Goal: Task Accomplishment & Management: Use online tool/utility

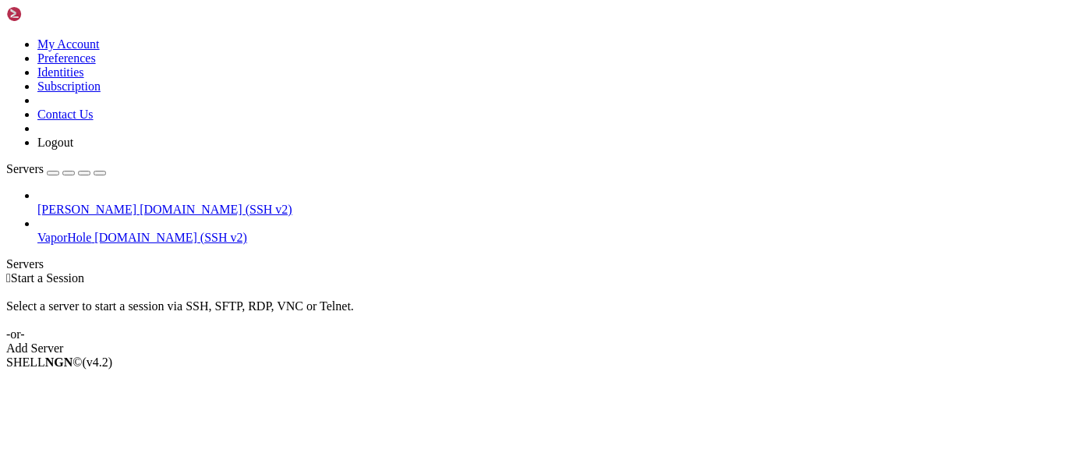
click at [53, 173] on div "button" at bounding box center [53, 173] width 0 height 0
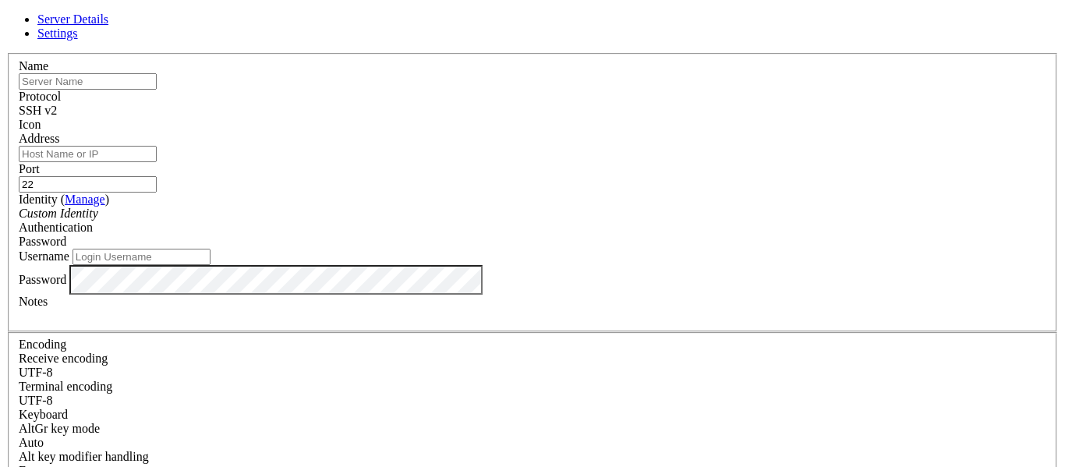
click at [157, 90] on input "text" at bounding box center [88, 81] width 138 height 16
type input "'"
type input "[PERSON_NAME]"
click at [157, 176] on input "22" at bounding box center [88, 184] width 138 height 16
paste input "46929"
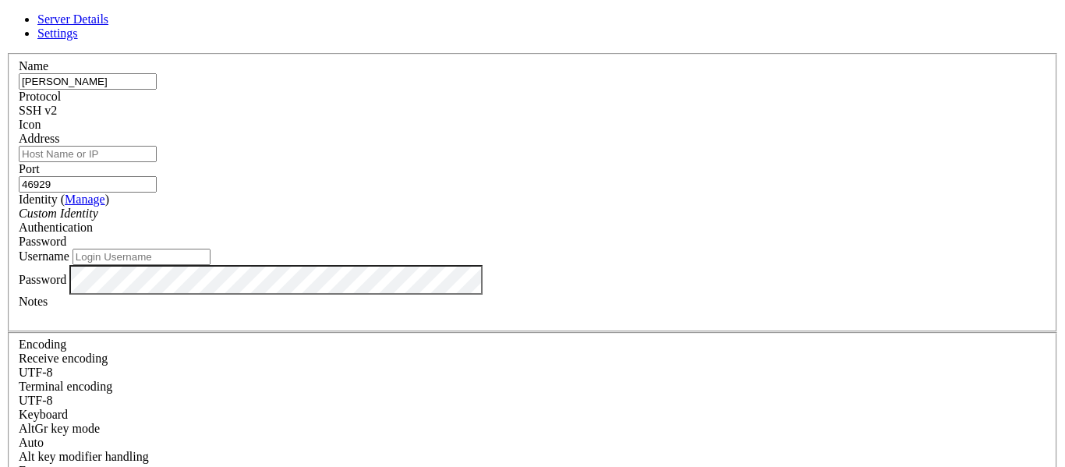
type input "46929"
click at [157, 159] on input "Address" at bounding box center [88, 154] width 138 height 16
type input "[DOMAIN_NAME]"
click at [210, 265] on input "Username" at bounding box center [142, 257] width 138 height 16
type input "pi"
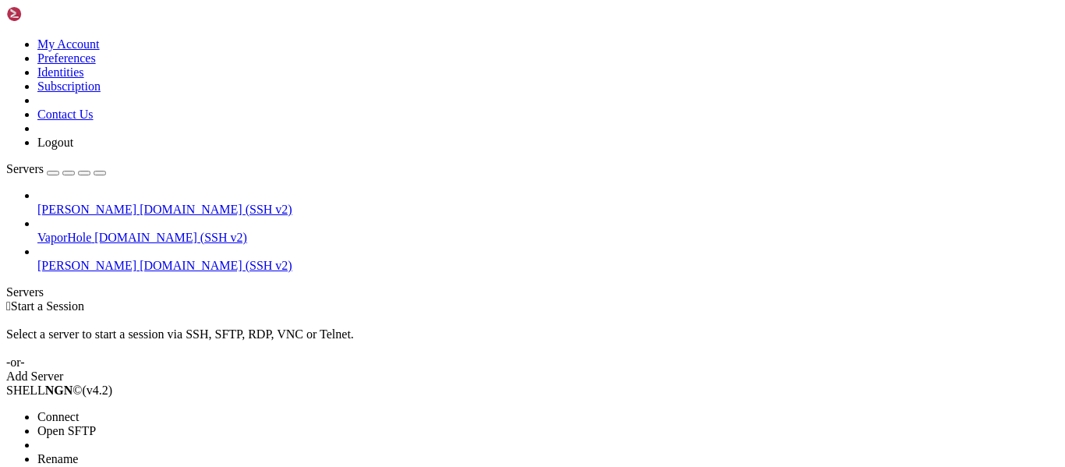
click at [179, 424] on li "Open SFTP" at bounding box center [108, 431] width 142 height 14
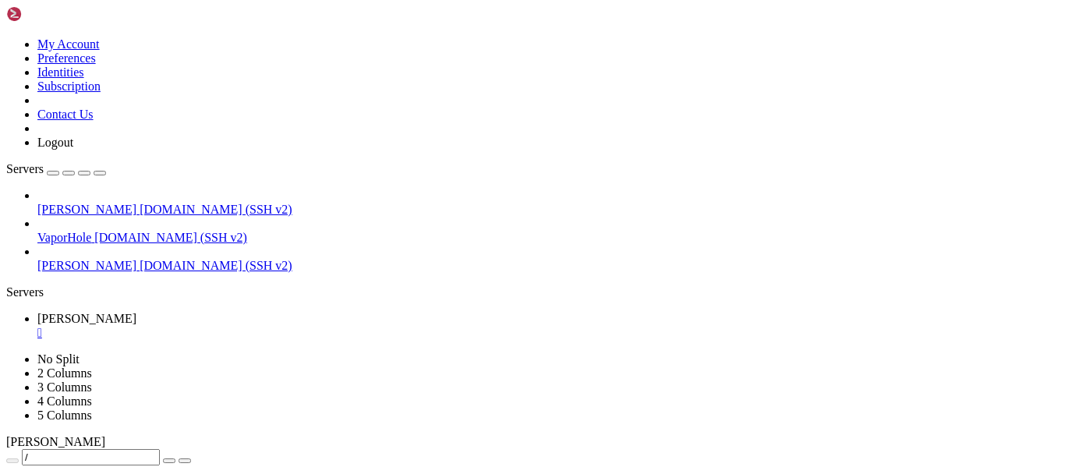
click at [191, 207] on div "[PERSON_NAME] [DOMAIN_NAME] (SSH v2) [GEOGRAPHIC_DATA] [DOMAIN_NAME] (SSH v2) […" at bounding box center [532, 231] width 1052 height 84
click at [29, 455] on span " bot" at bounding box center [19, 461] width 20 height 13
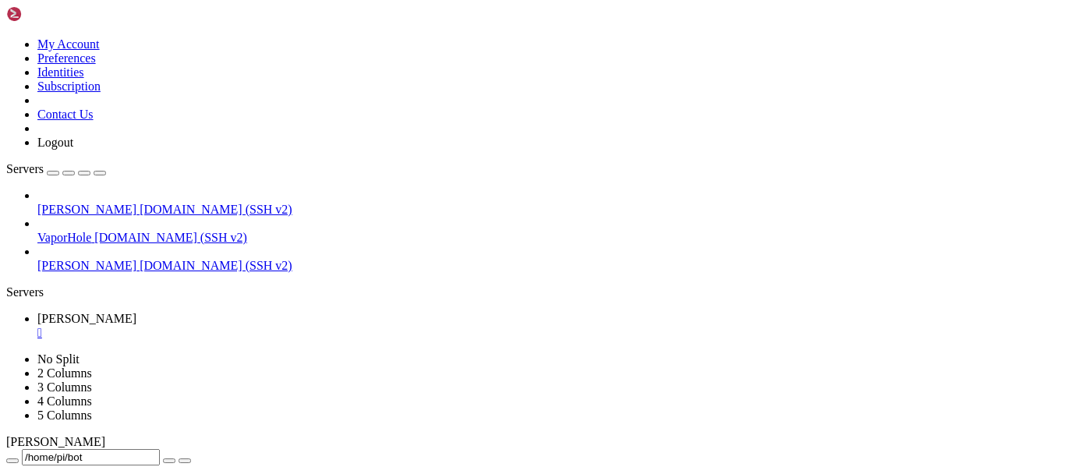
scroll to position [0, 0]
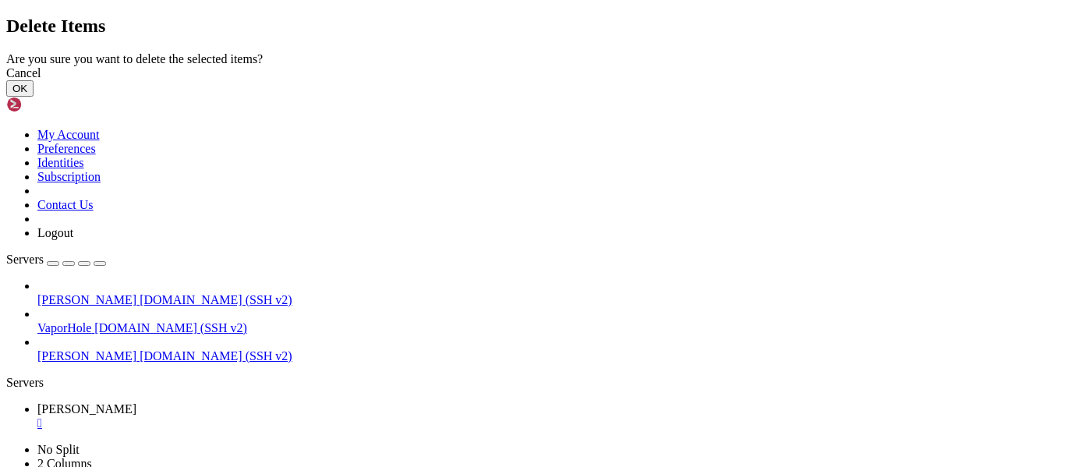
click at [34, 97] on button "OK" at bounding box center [19, 88] width 27 height 16
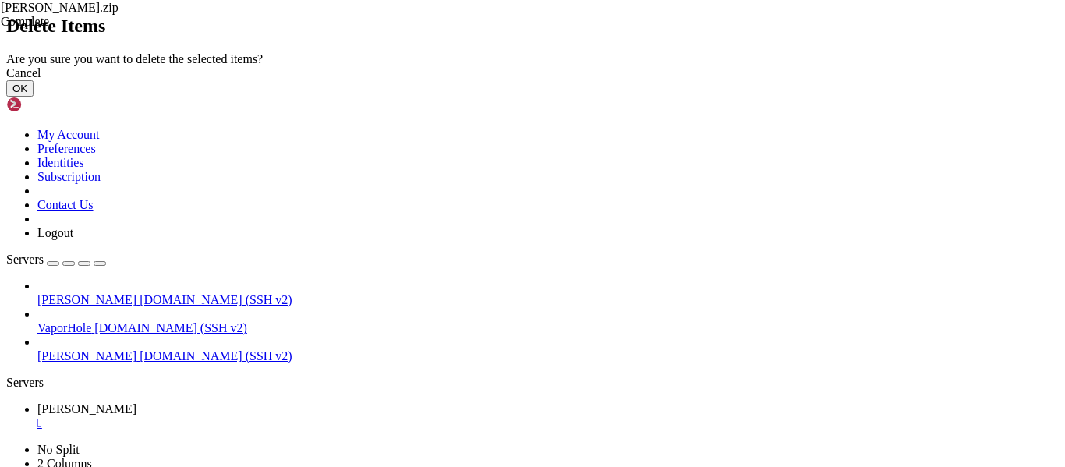
scroll to position [0, 0]
click at [34, 97] on button "OK" at bounding box center [19, 88] width 27 height 16
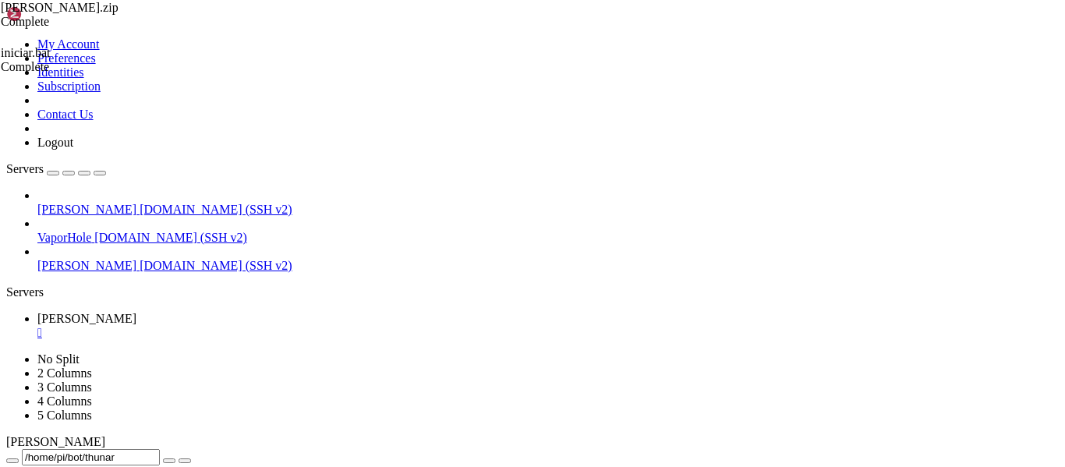
scroll to position [75, 0]
click at [90, 259] on span "[PERSON_NAME]" at bounding box center [86, 265] width 99 height 13
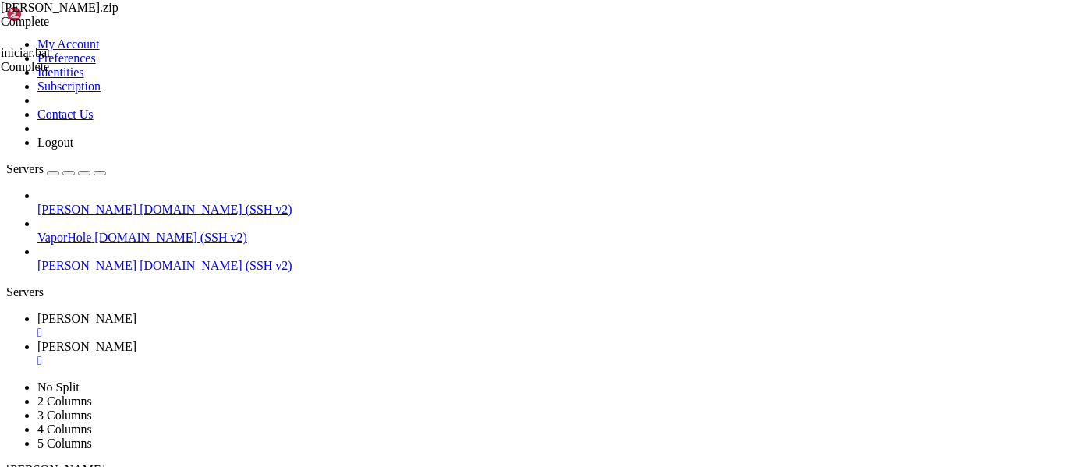
scroll to position [0, 0]
click at [243, 312] on link "[PERSON_NAME] " at bounding box center [547, 326] width 1021 height 28
click at [345, 340] on link "[PERSON_NAME] " at bounding box center [547, 354] width 1021 height 28
click at [136, 312] on span "[PERSON_NAME]" at bounding box center [86, 318] width 99 height 13
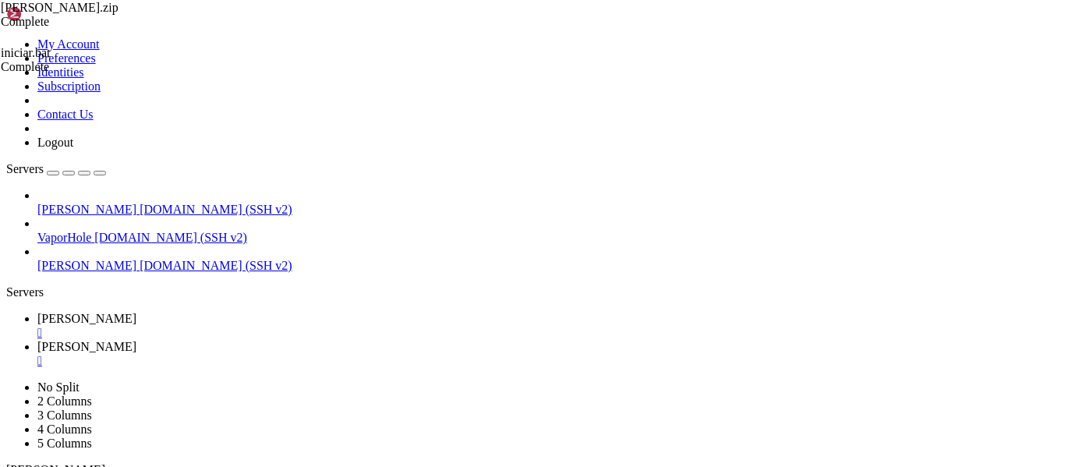
scroll to position [110, 0]
click at [331, 340] on link "[PERSON_NAME] " at bounding box center [547, 354] width 1021 height 28
click at [136, 312] on span "[PERSON_NAME]" at bounding box center [86, 318] width 99 height 13
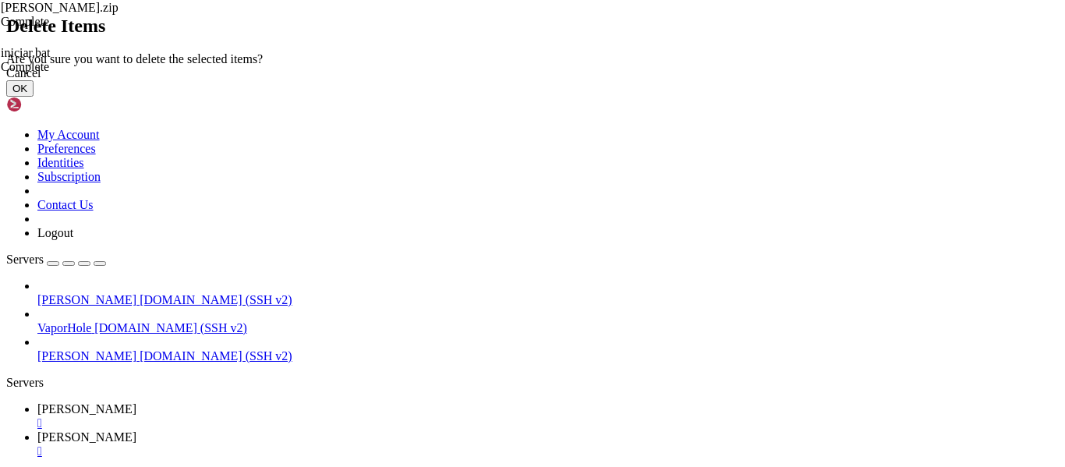
click at [646, 80] on div "Cancel" at bounding box center [532, 73] width 1052 height 14
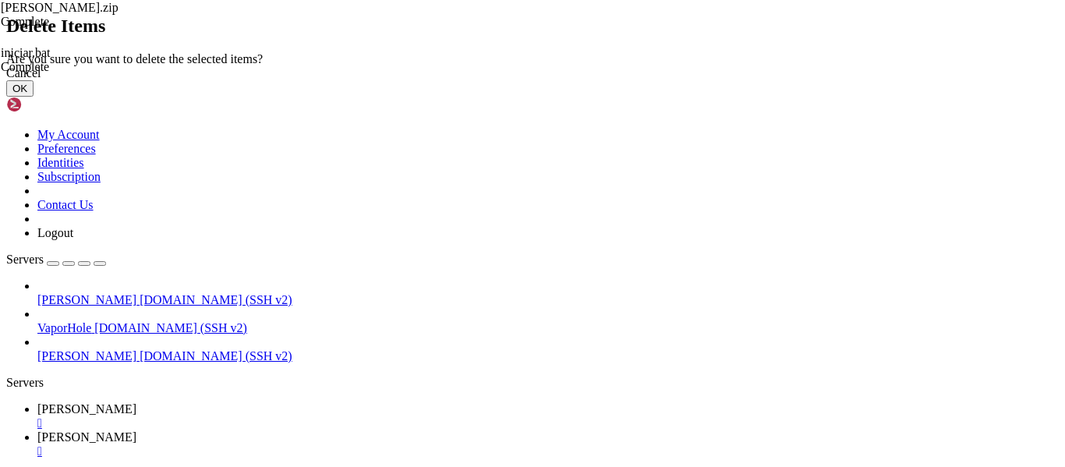
click at [34, 97] on button "OK" at bounding box center [19, 88] width 27 height 16
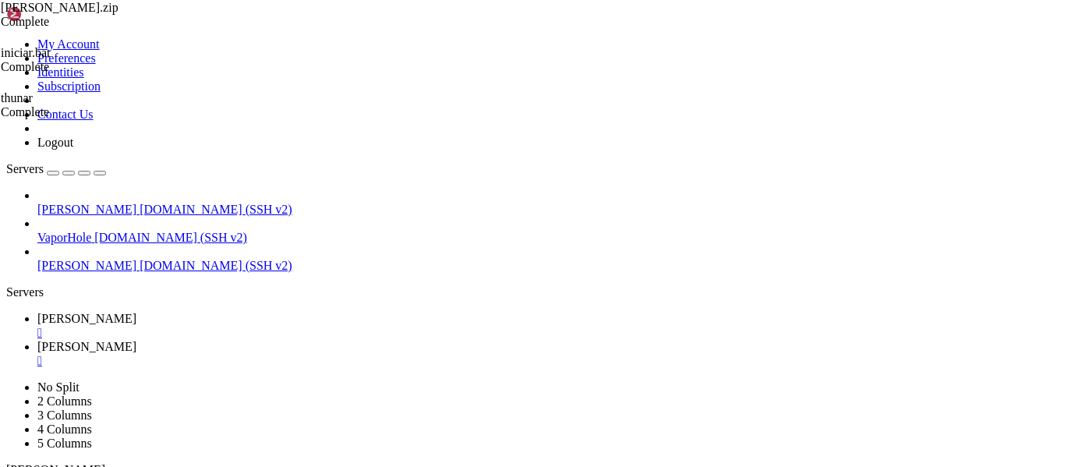
click at [316, 299] on div at bounding box center [532, 233] width 1065 height 467
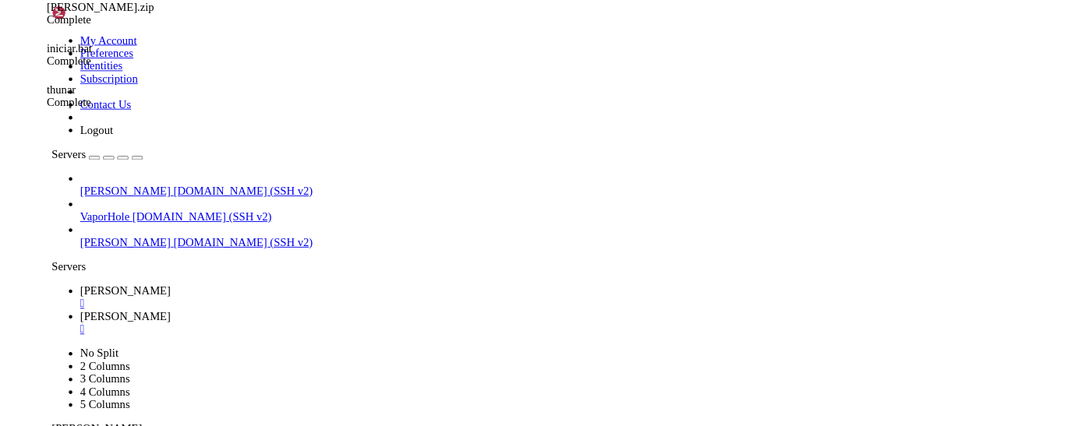
scroll to position [110, 0]
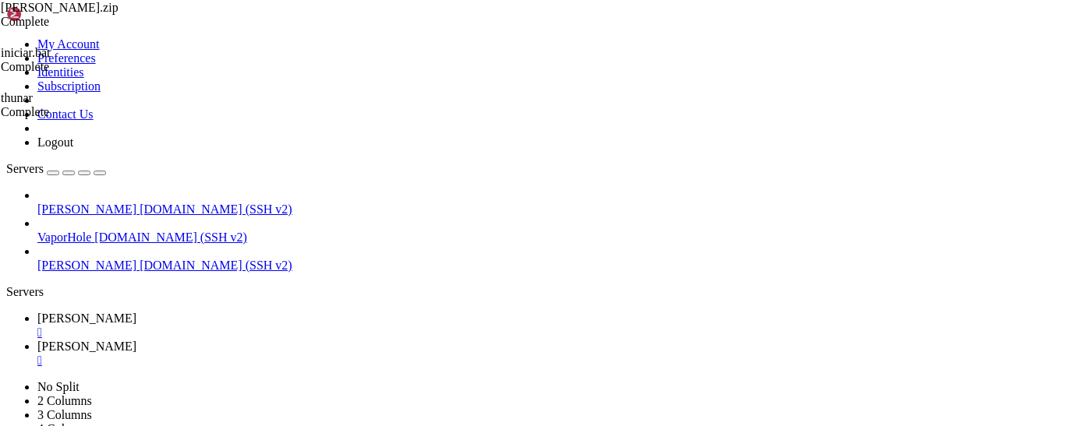
type input "/home/pi/bot/bot-lj"
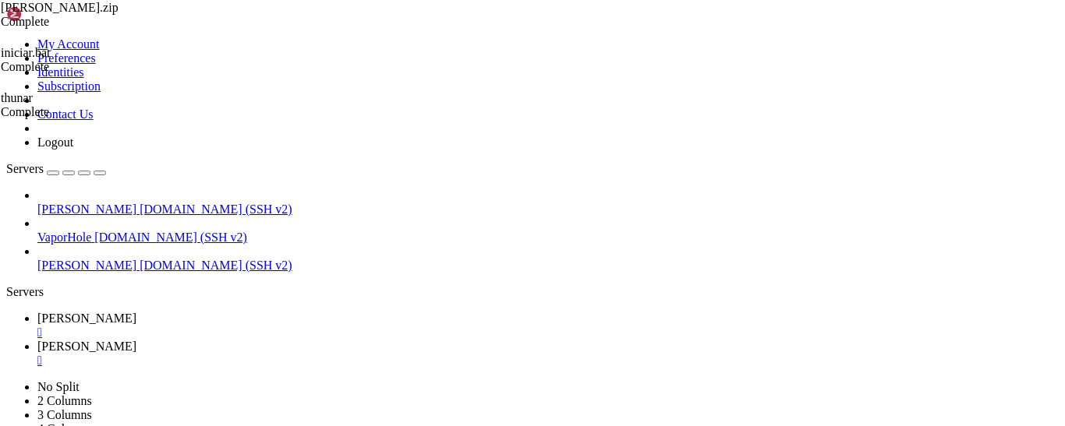
type textarea "�"
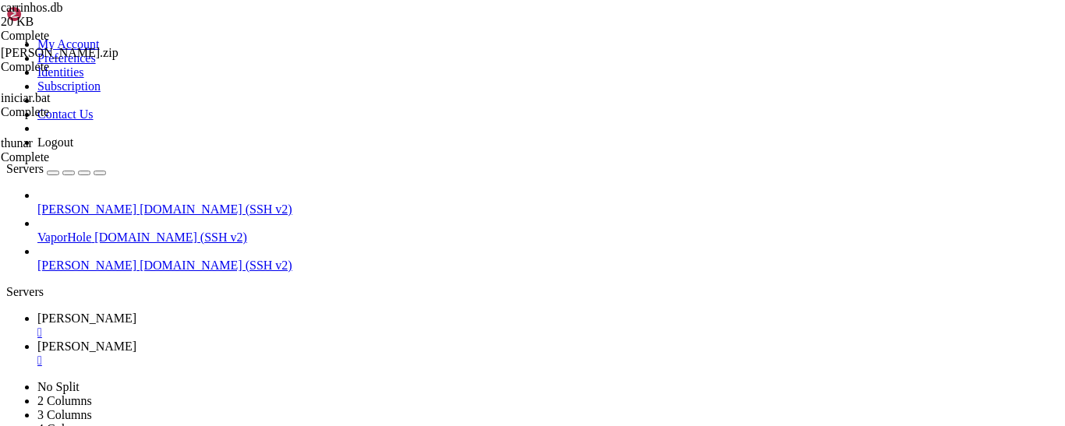
scroll to position [150, 0]
click at [136, 340] on span "[PERSON_NAME]" at bounding box center [86, 346] width 99 height 13
click at [386, 354] on div "" at bounding box center [547, 361] width 1021 height 14
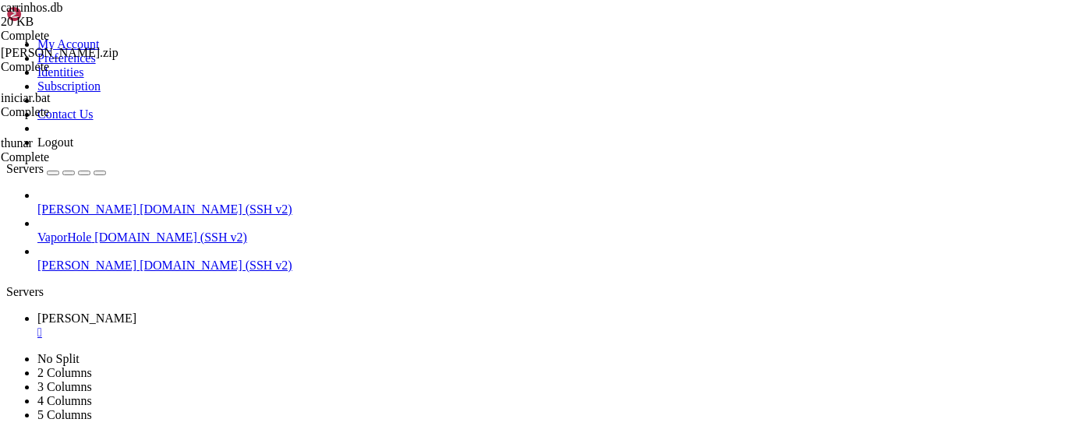
click at [13, 414] on span "" at bounding box center [11, 420] width 5 height 13
click at [29, 414] on span " bot" at bounding box center [19, 420] width 20 height 13
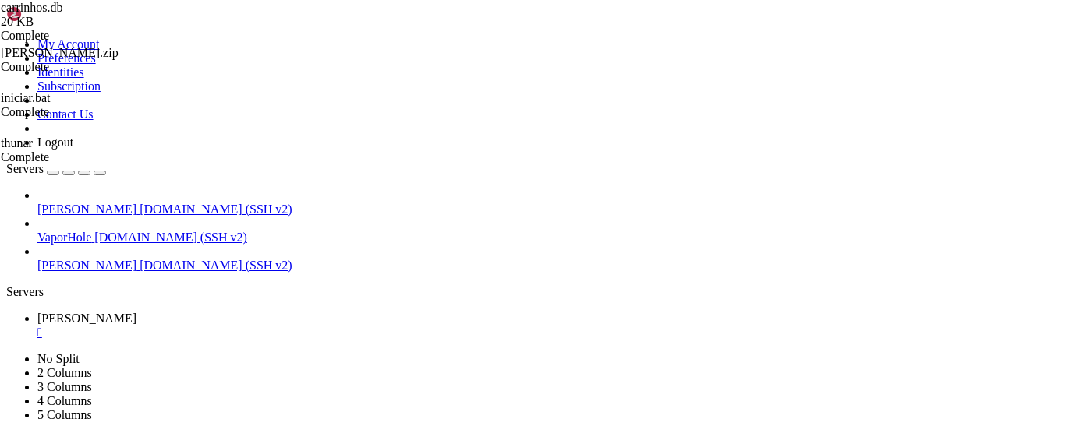
click at [29, 414] on span " bot" at bounding box center [19, 420] width 20 height 13
type input "/home/pi/bot/bot-lj"
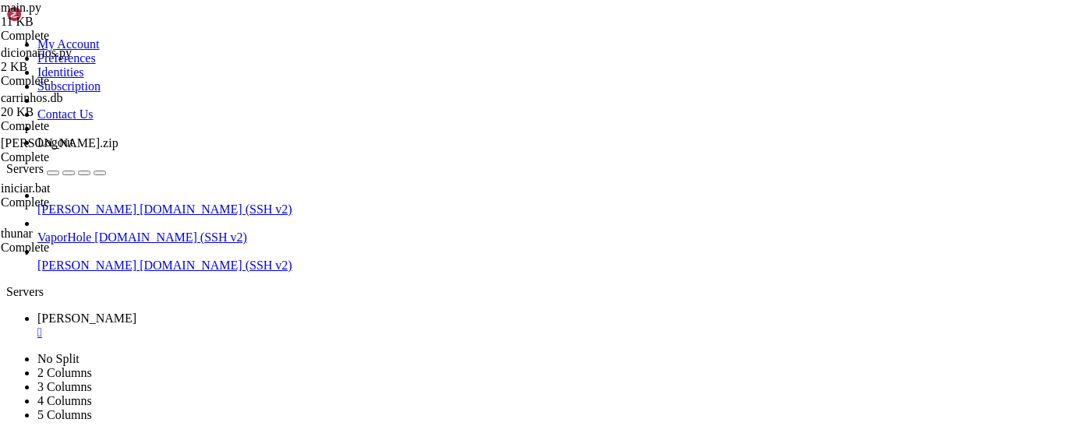
scroll to position [2762, 0]
type textarea "[DOMAIN_NAME]("MTEwNDk3ODQ0NzA0MzkzNjI1Nw.GXrjpY.uef6gnwpZEPbufE6_aHTU8ynwumtWz…"
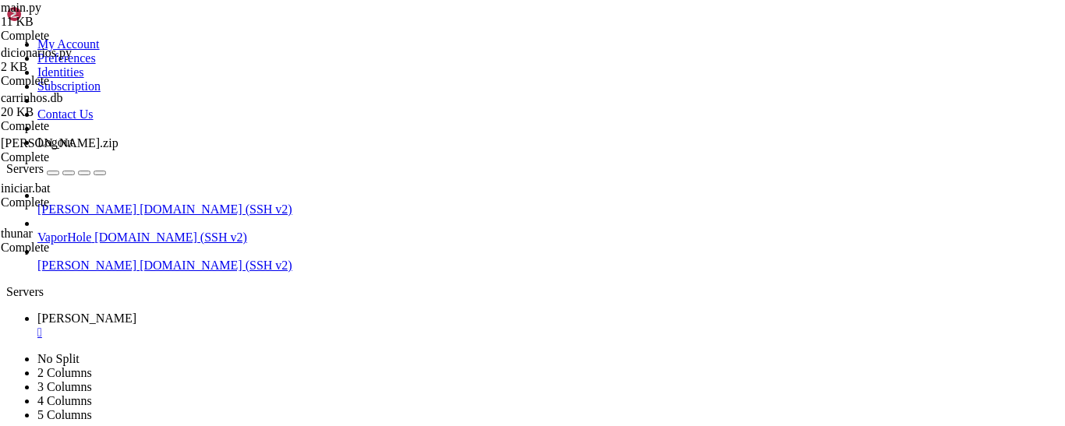
click at [423, 182] on div at bounding box center [532, 213] width 1065 height 426
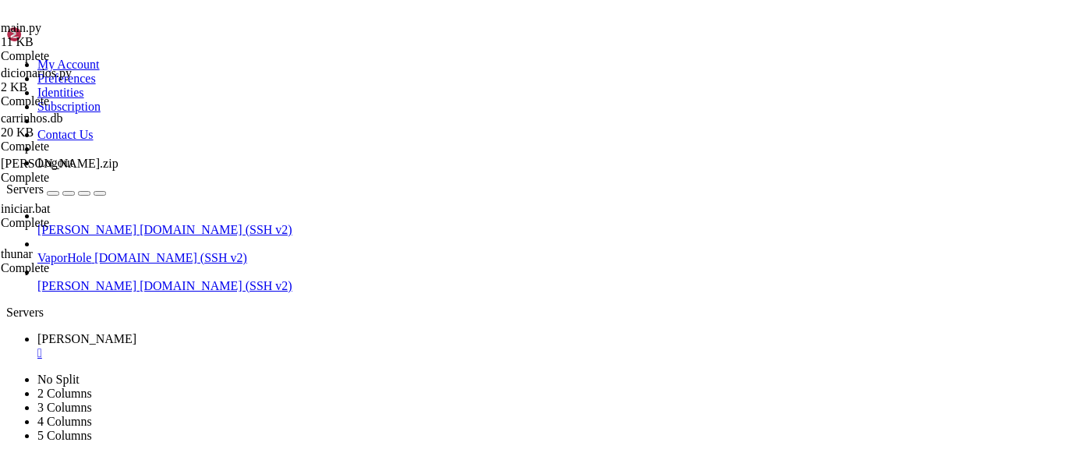
scroll to position [150, 0]
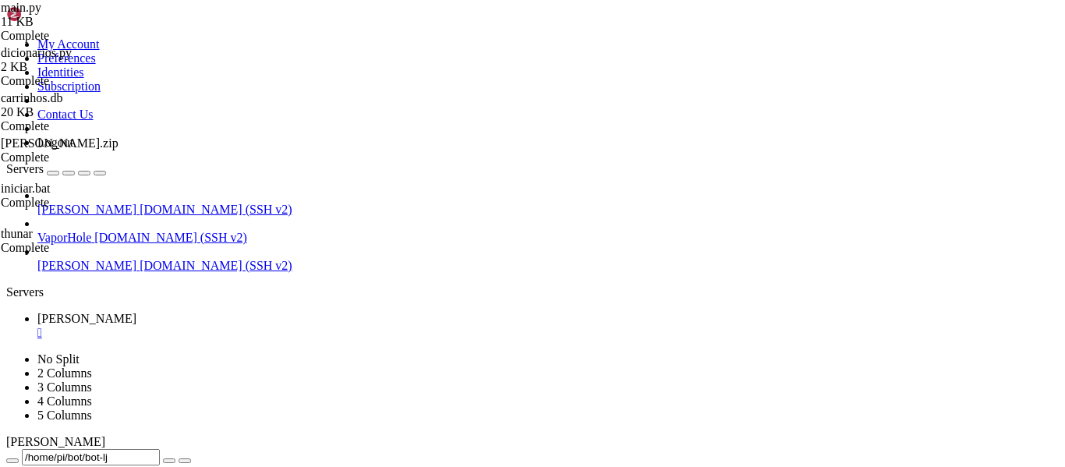
scroll to position [0, 0]
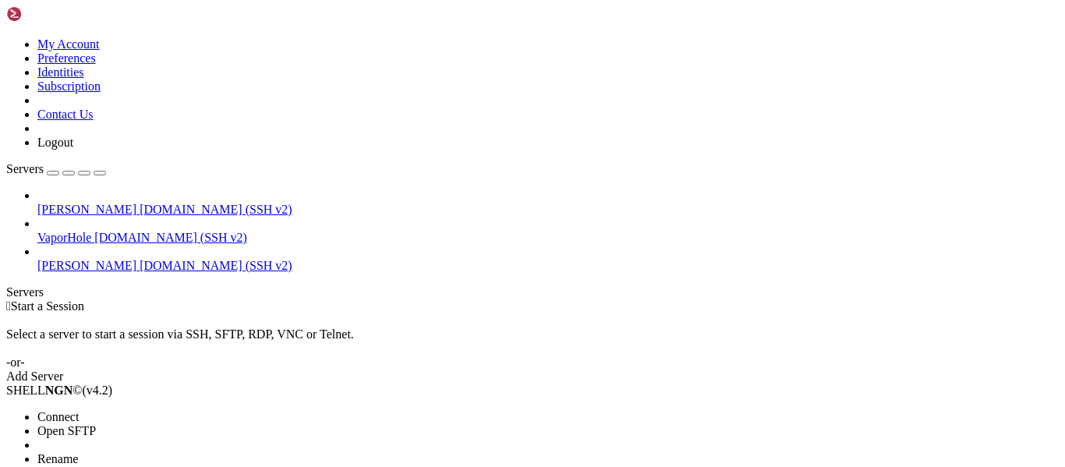
click at [96, 424] on span "Open SFTP" at bounding box center [66, 430] width 58 height 13
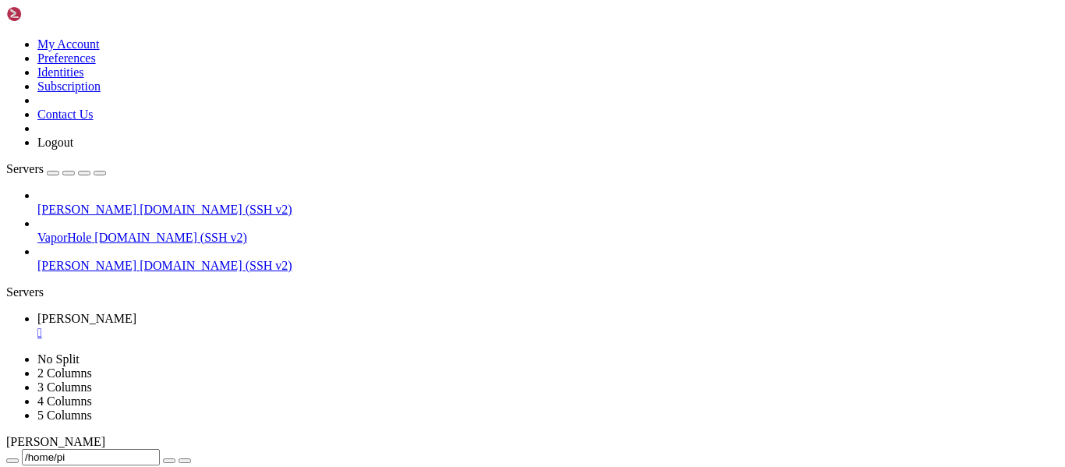
scroll to position [518, 0]
click at [29, 455] on span " bot" at bounding box center [19, 461] width 20 height 13
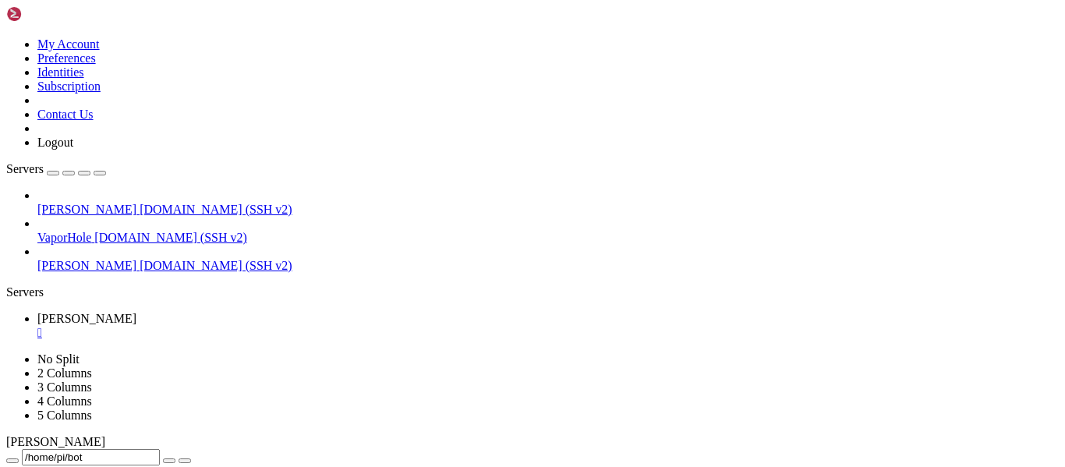
type input "/home/pi/bot/bot-lj"
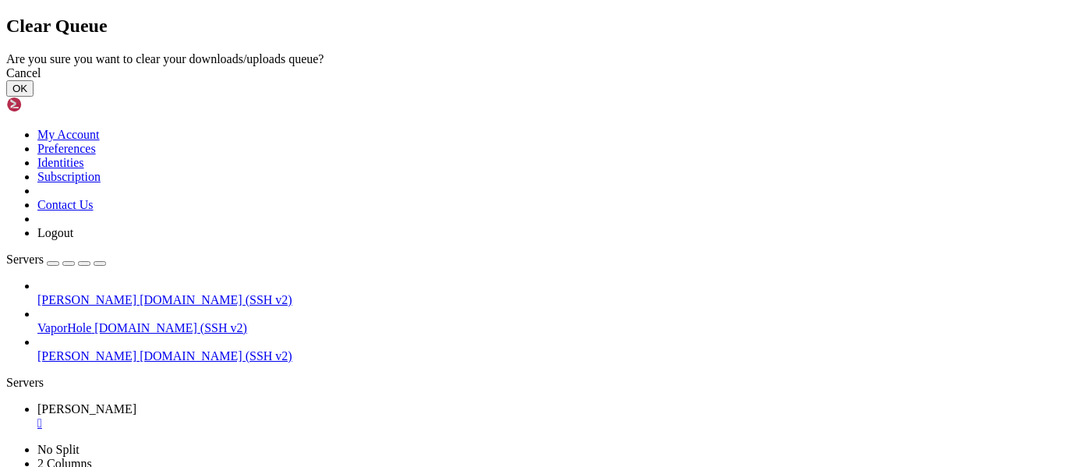
click at [671, 80] on div "Cancel" at bounding box center [532, 73] width 1052 height 14
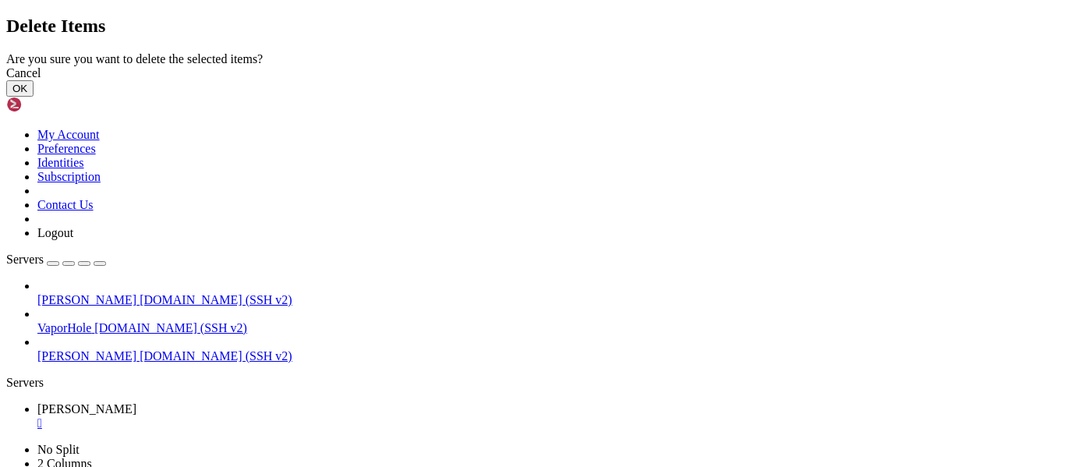
click at [34, 97] on button "OK" at bounding box center [19, 88] width 27 height 16
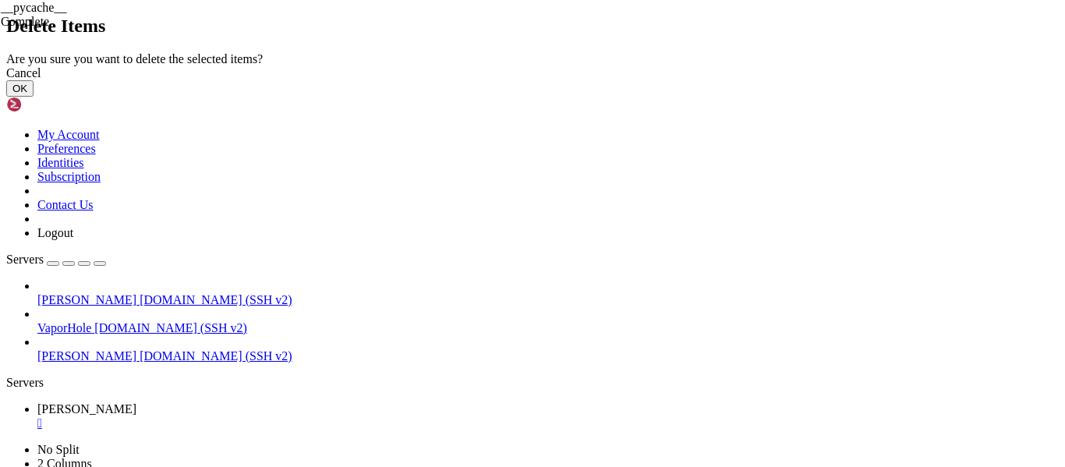
click at [34, 97] on button "OK" at bounding box center [19, 88] width 27 height 16
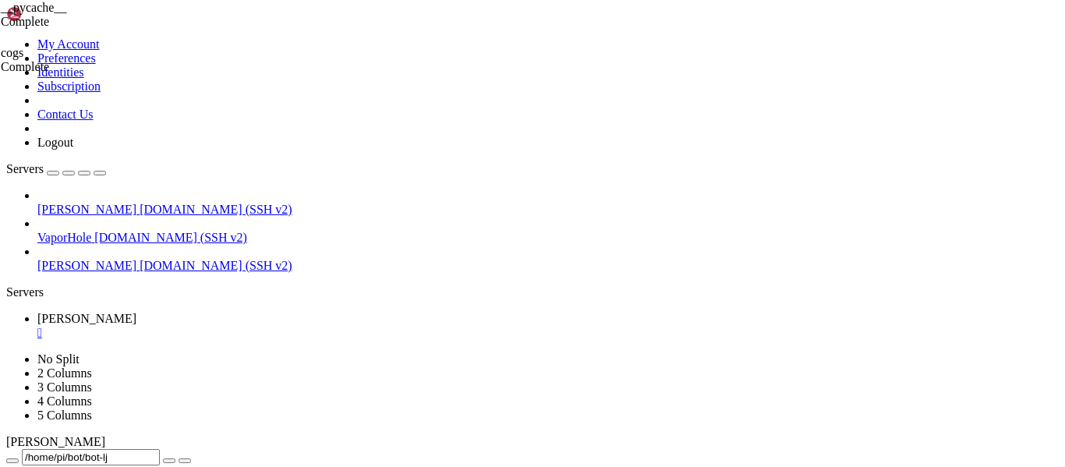
click at [462, 195] on div at bounding box center [532, 233] width 1065 height 467
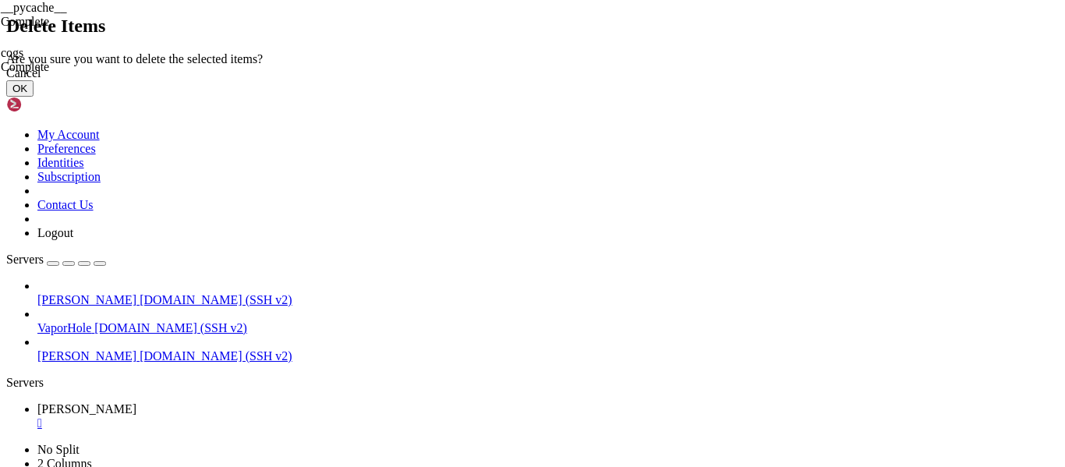
click at [34, 97] on button "OK" at bounding box center [19, 88] width 27 height 16
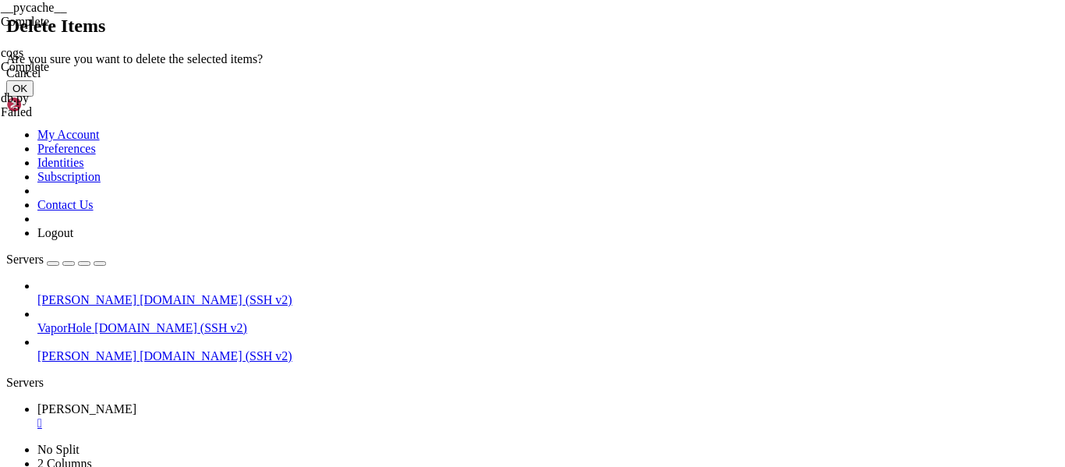
click at [654, 80] on div "Cancel" at bounding box center [532, 73] width 1052 height 14
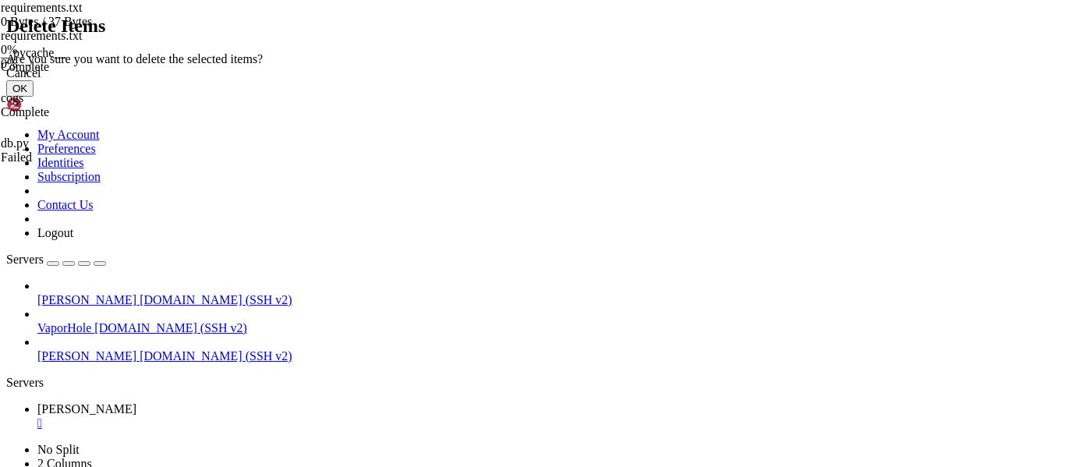
click at [34, 97] on button "OK" at bounding box center [19, 88] width 27 height 16
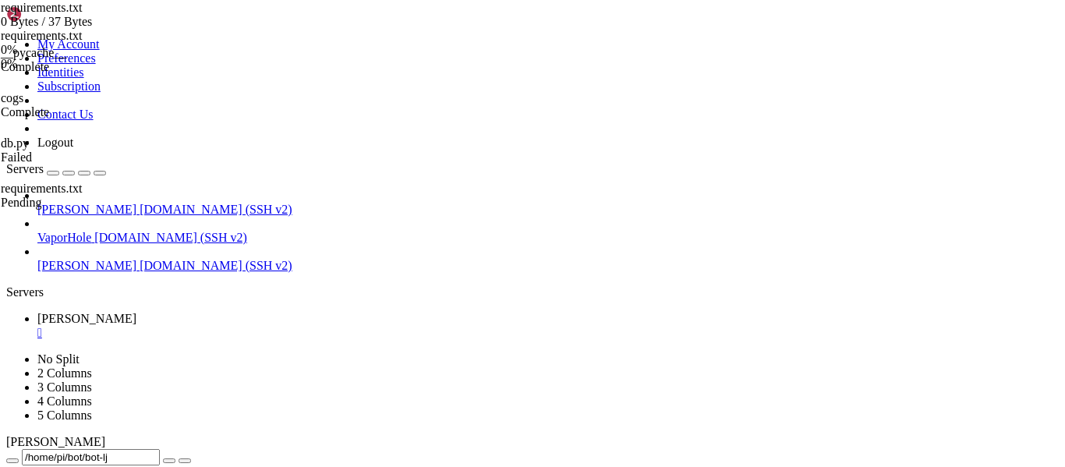
click at [157, 43] on div "requirements.txt" at bounding box center [79, 36] width 156 height 14
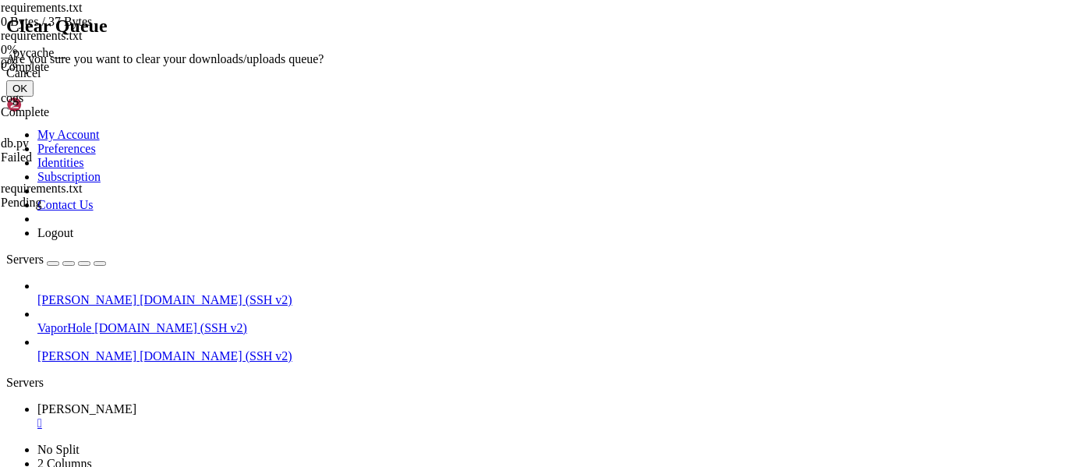
click at [653, 80] on div "Cancel" at bounding box center [532, 73] width 1052 height 14
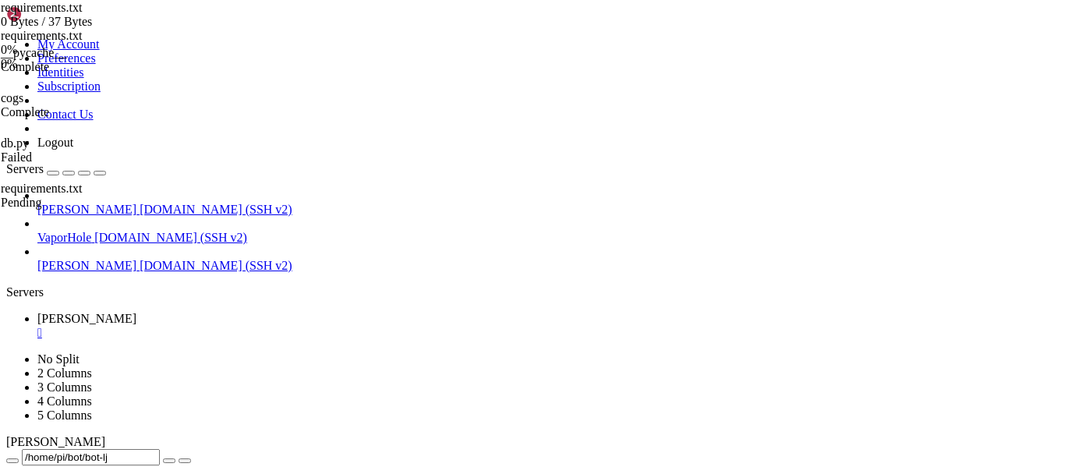
click at [169, 461] on div "submit" at bounding box center [169, 461] width 0 height 0
